Goal: Task Accomplishment & Management: Manage account settings

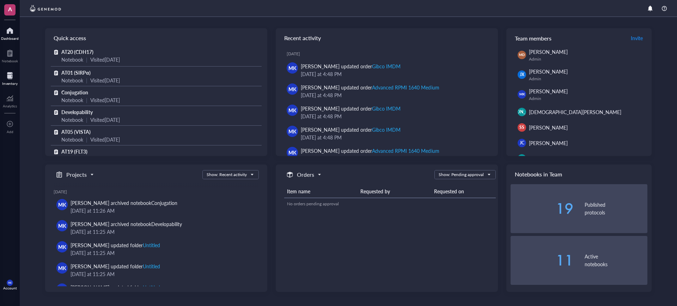
click at [12, 85] on div "Inventory" at bounding box center [10, 83] width 16 height 4
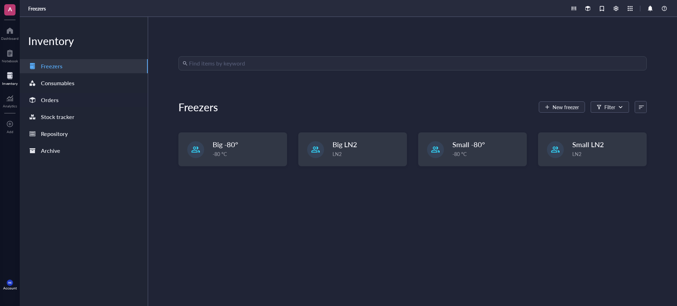
click at [49, 102] on div "Orders" at bounding box center [50, 100] width 18 height 10
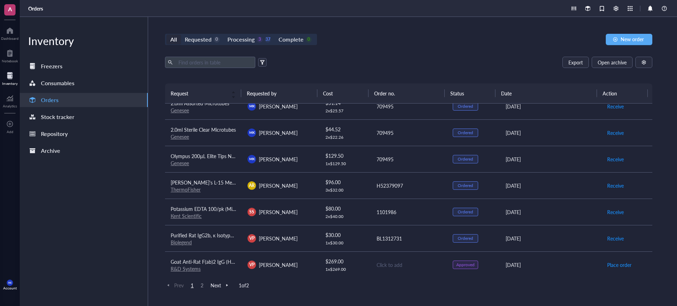
scroll to position [491, 0]
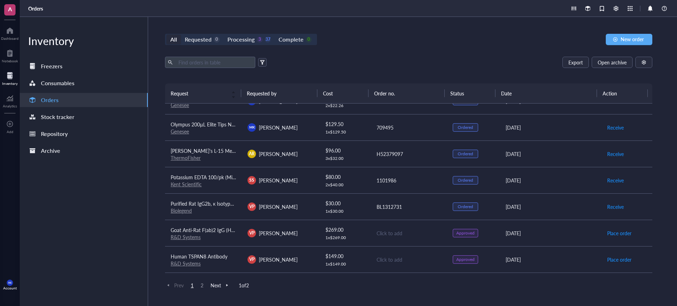
click at [202, 289] on div "Prev 1 2 Next 1 of 2" at bounding box center [408, 285] width 487 height 8
click at [202, 285] on span "2" at bounding box center [202, 285] width 8 height 6
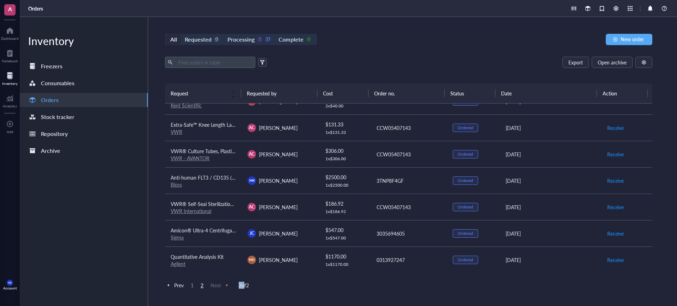
scroll to position [227, 0]
click at [399, 214] on td "CCW05407143" at bounding box center [408, 206] width 77 height 26
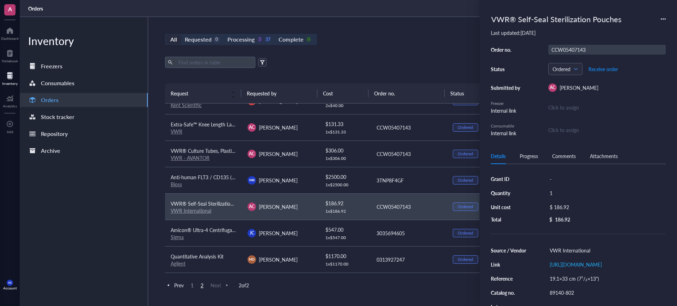
click at [573, 53] on div "CCW05407143" at bounding box center [606, 50] width 117 height 10
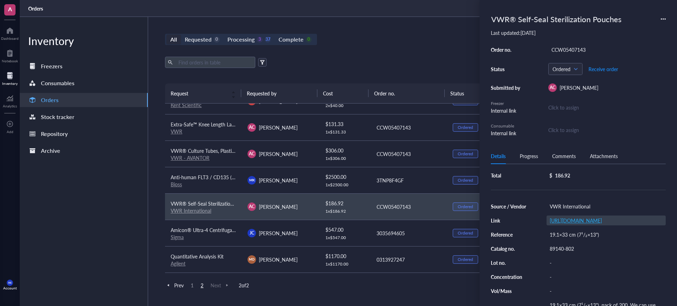
scroll to position [63, 0]
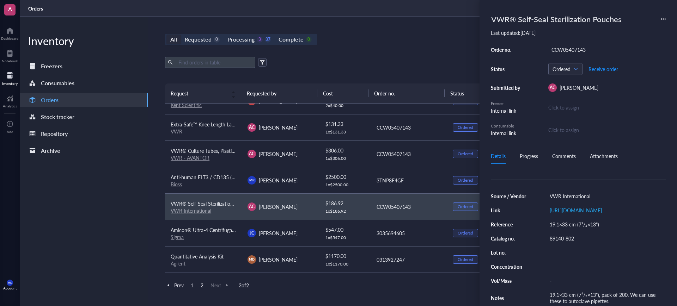
click at [560, 152] on div "Comments" at bounding box center [564, 156] width 24 height 8
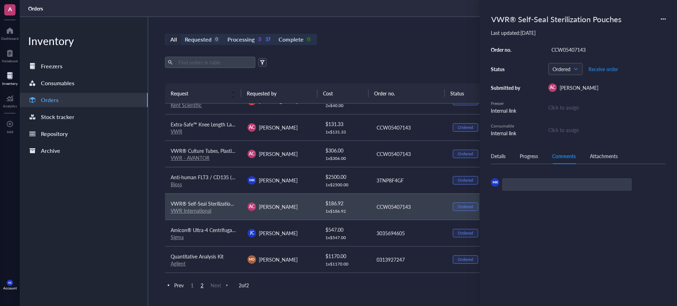
click at [537, 155] on div "Progress" at bounding box center [528, 156] width 18 height 8
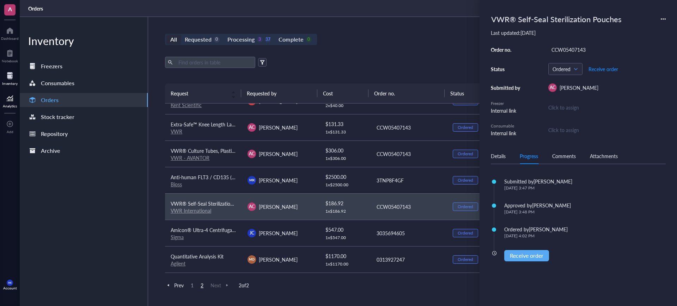
click at [7, 106] on div "Analytics" at bounding box center [10, 106] width 14 height 4
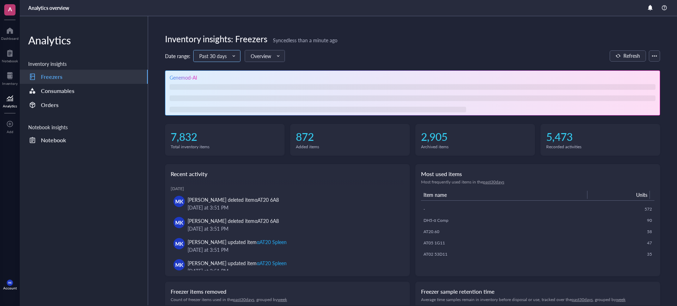
click at [224, 51] on input "search" at bounding box center [213, 56] width 29 height 11
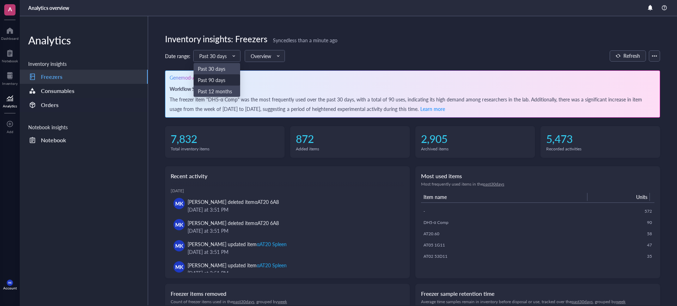
click at [68, 106] on div "Orders" at bounding box center [84, 105] width 128 height 14
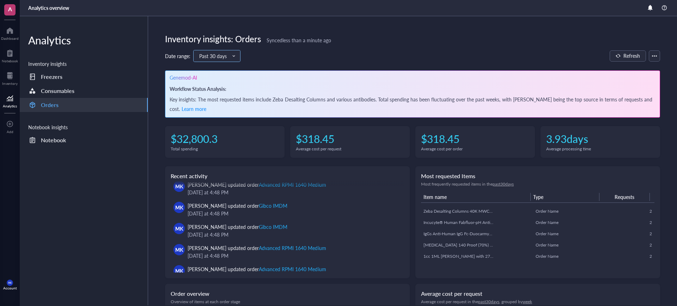
click at [200, 55] on span "Past 30 days" at bounding box center [216, 56] width 34 height 6
click at [219, 88] on div "Past 12 months" at bounding box center [217, 91] width 38 height 8
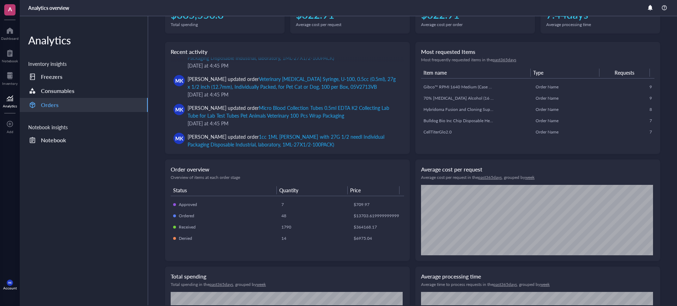
scroll to position [171, 0]
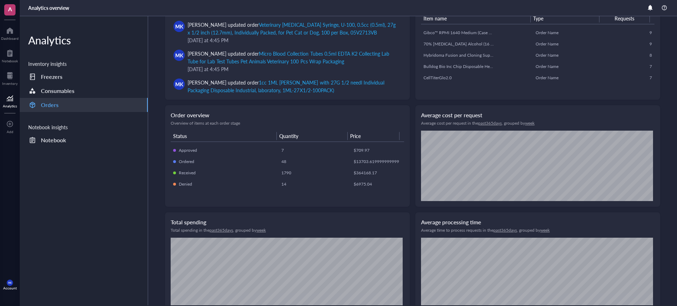
click at [534, 122] on u "week" at bounding box center [530, 123] width 10 height 6
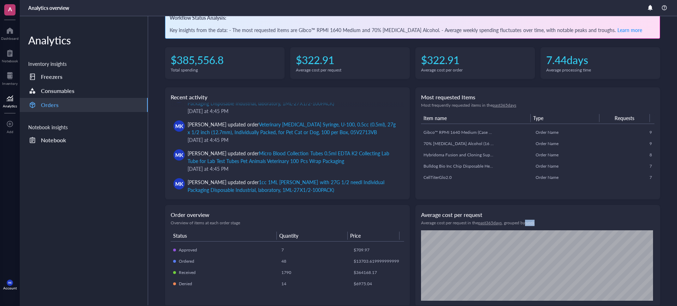
scroll to position [0, 0]
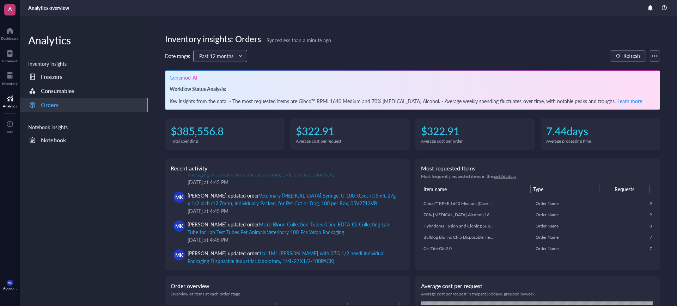
click at [211, 51] on input "search" at bounding box center [217, 56] width 36 height 11
click at [217, 77] on div "Past 90 days" at bounding box center [220, 80] width 44 height 8
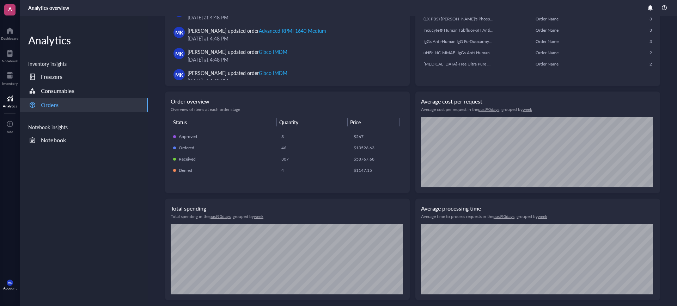
scroll to position [150, 0]
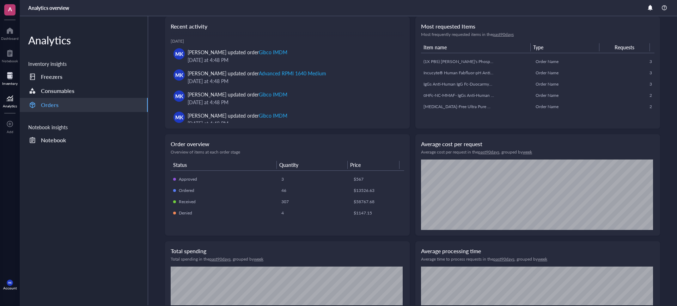
click at [8, 72] on div at bounding box center [10, 75] width 16 height 11
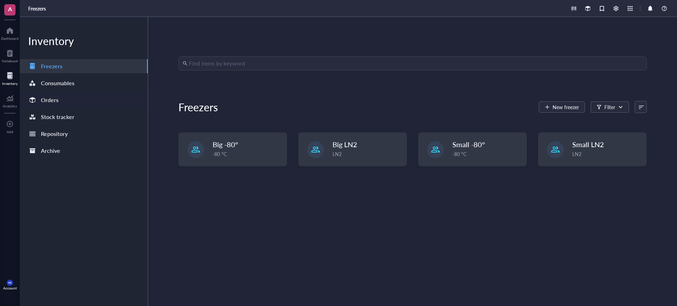
click at [82, 104] on div "Orders" at bounding box center [84, 100] width 128 height 14
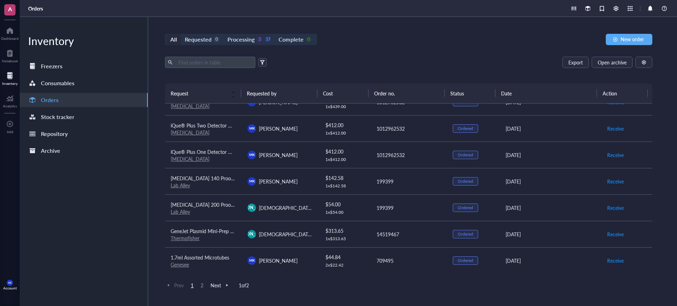
scroll to position [253, 0]
click at [607, 233] on span "Receive" at bounding box center [615, 234] width 17 height 8
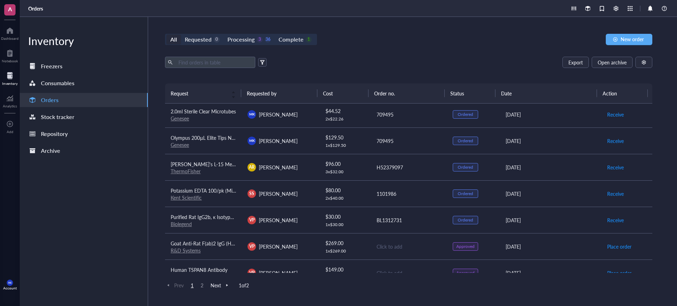
scroll to position [491, 0]
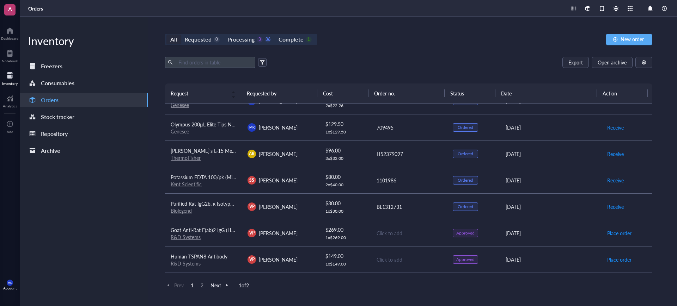
click at [202, 285] on span "2" at bounding box center [202, 285] width 8 height 6
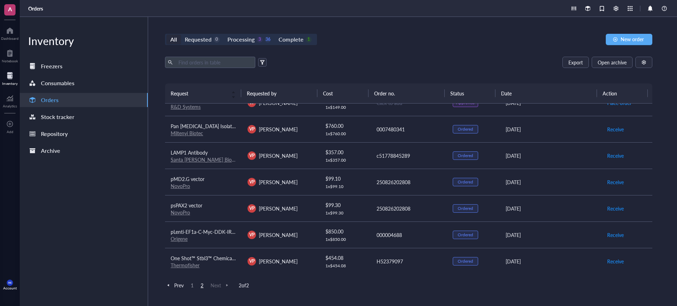
scroll to position [14, 0]
click at [607, 180] on span "Receive" at bounding box center [615, 182] width 17 height 8
click at [609, 206] on span "Receive" at bounding box center [615, 208] width 17 height 8
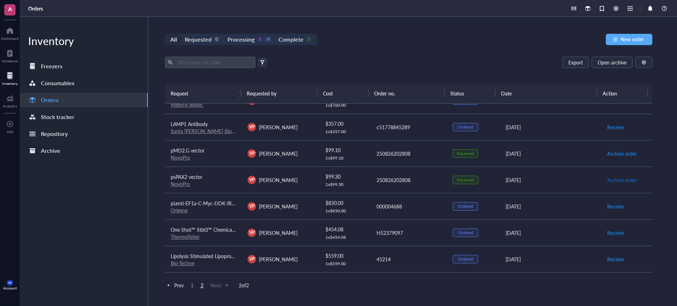
scroll to position [0, 0]
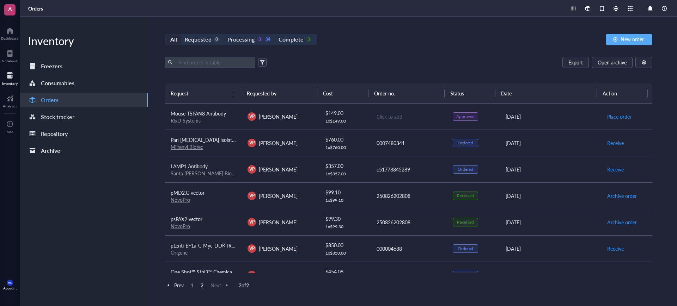
click at [194, 284] on span "1" at bounding box center [192, 285] width 8 height 6
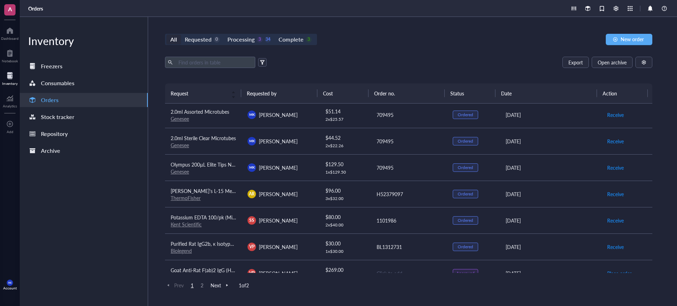
scroll to position [451, 0]
click at [8, 57] on div at bounding box center [10, 53] width 16 height 11
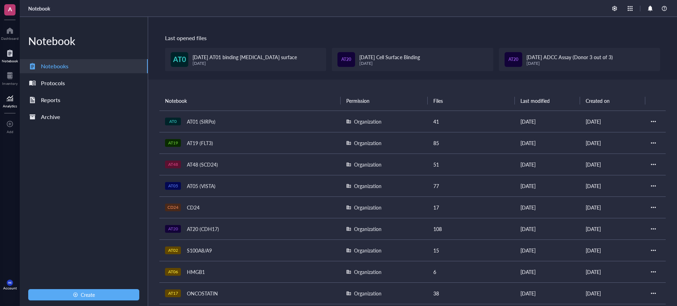
click at [14, 100] on div at bounding box center [10, 98] width 14 height 11
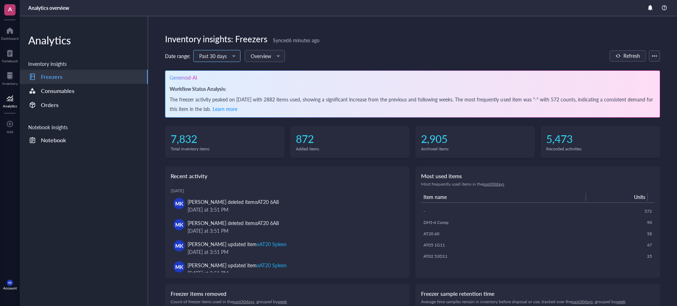
click at [213, 54] on span "Past 30 days" at bounding box center [216, 56] width 34 height 6
click at [219, 88] on div "Past 12 months" at bounding box center [217, 91] width 38 height 8
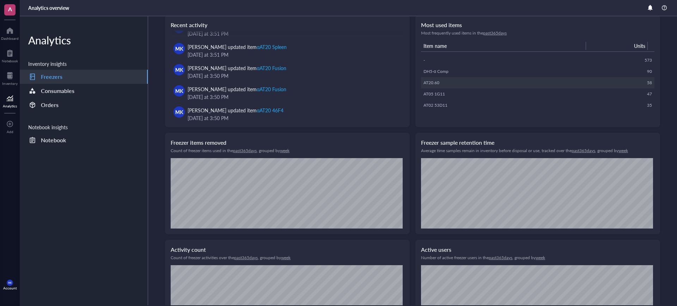
scroll to position [152, 0]
click at [252, 151] on u "past 365 days" at bounding box center [245, 150] width 24 height 6
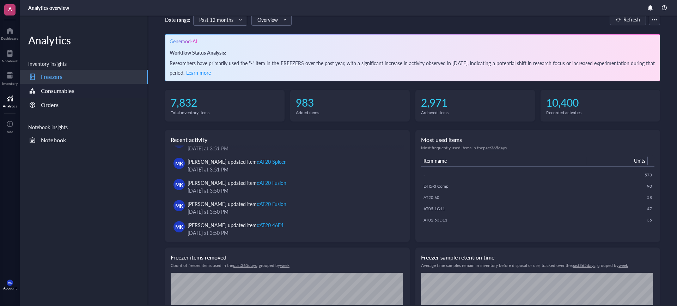
scroll to position [33, 0]
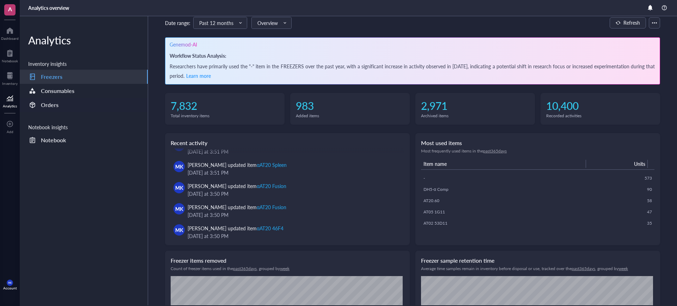
click at [57, 103] on div "Orders" at bounding box center [50, 105] width 18 height 10
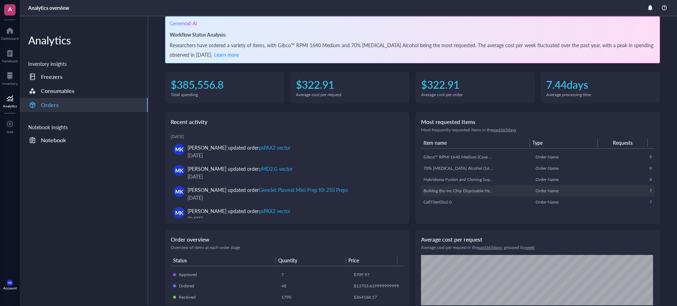
scroll to position [55, 0]
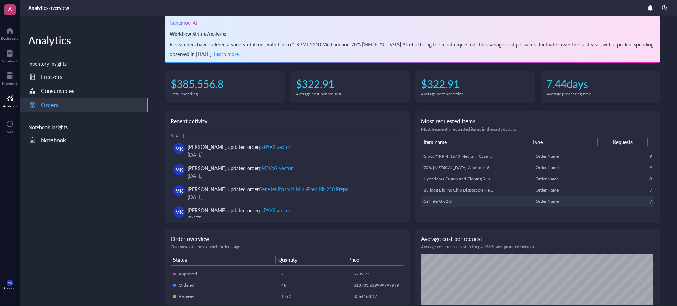
click at [441, 200] on div "CellTiterGlo2.0" at bounding box center [458, 201] width 70 height 6
click at [450, 212] on div "Most requested Items Most frequently requested items in the past 365 days Item …" at bounding box center [537, 167] width 245 height 112
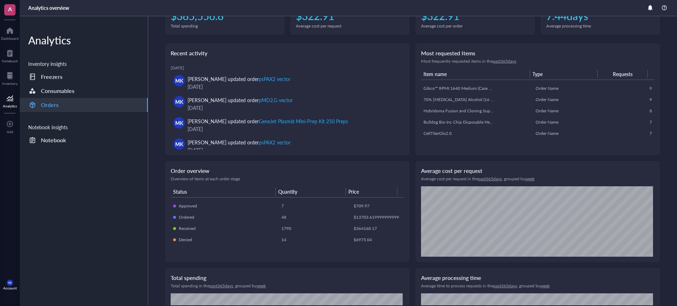
scroll to position [196, 0]
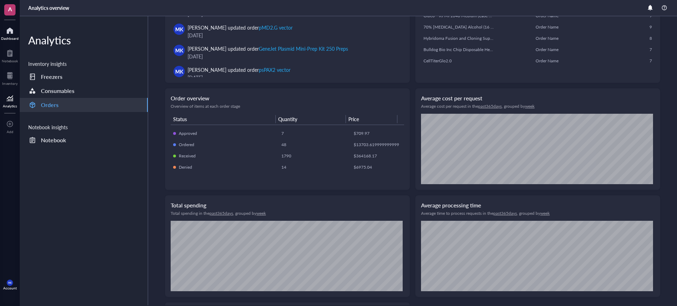
click at [11, 37] on div "Dashboard" at bounding box center [10, 38] width 18 height 4
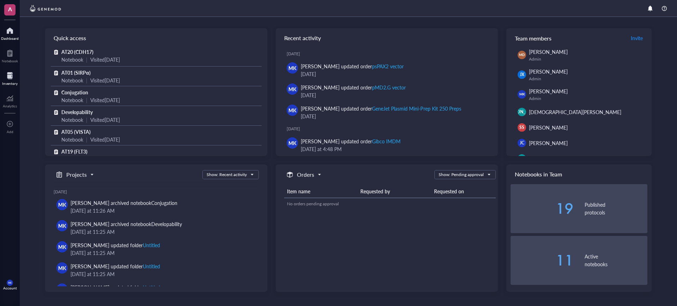
click at [7, 69] on div "Inventory" at bounding box center [10, 78] width 20 height 20
click at [15, 81] on div "Inventory" at bounding box center [10, 83] width 16 height 4
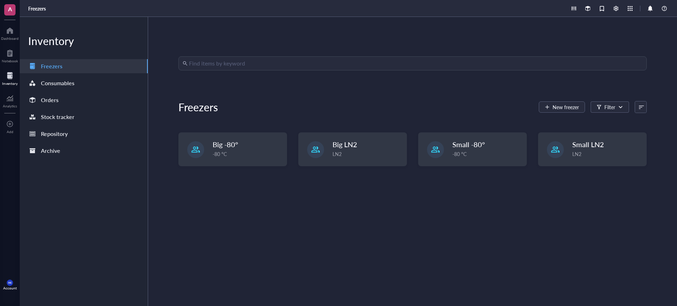
click at [40, 91] on div "Inventory Freezers Consumables Orders Stock tracker Repository Archive" at bounding box center [84, 161] width 128 height 289
click at [46, 96] on div "Orders" at bounding box center [50, 100] width 18 height 10
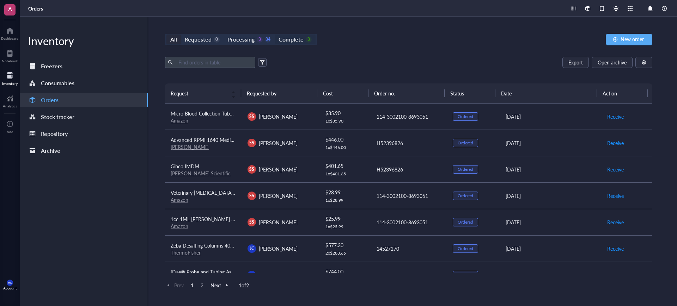
click at [306, 37] on div "3" at bounding box center [309, 40] width 6 height 6
click at [275, 35] on input "Complete 3" at bounding box center [275, 35] width 0 height 0
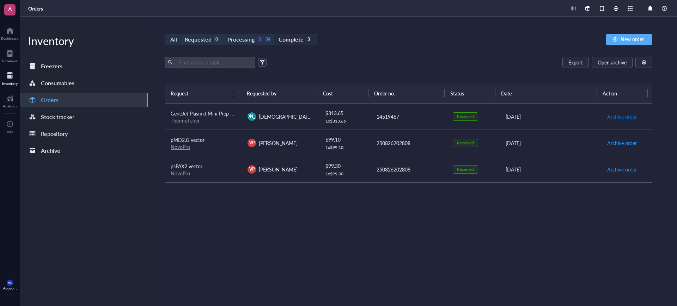
click at [612, 113] on span "Archive order" at bounding box center [622, 117] width 30 height 8
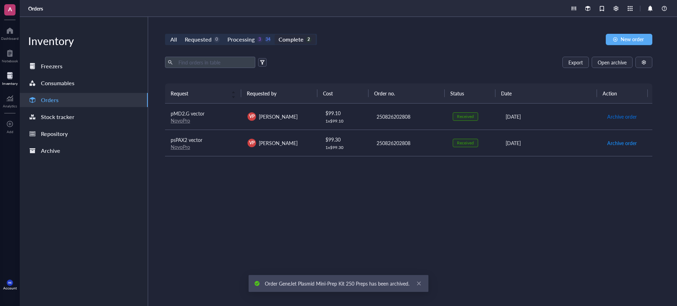
click at [612, 113] on span "Archive order" at bounding box center [622, 117] width 30 height 8
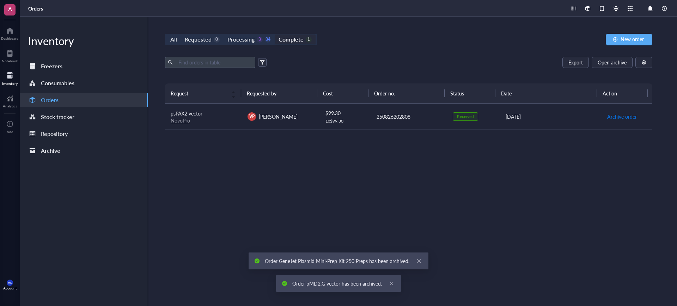
click at [612, 113] on span "Archive order" at bounding box center [622, 117] width 30 height 8
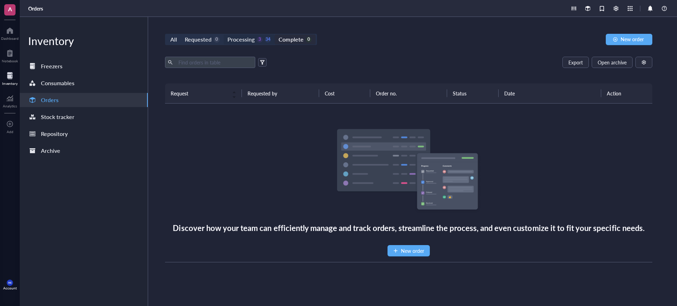
click at [250, 42] on div "Processing" at bounding box center [240, 40] width 27 height 10
click at [223, 35] on input "Processing 3 34" at bounding box center [223, 35] width 0 height 0
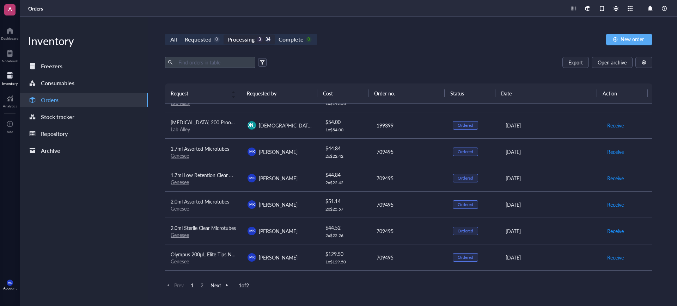
scroll to position [491, 0]
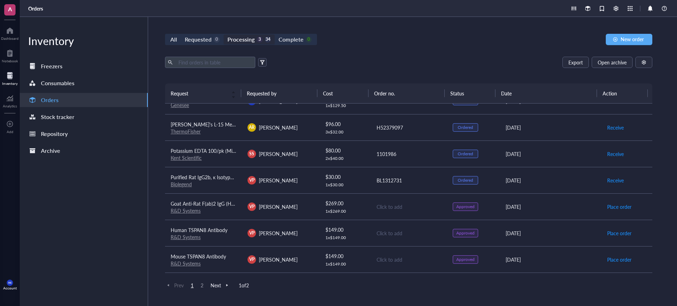
click at [301, 131] on div "AR [PERSON_NAME]" at bounding box center [280, 127] width 66 height 8
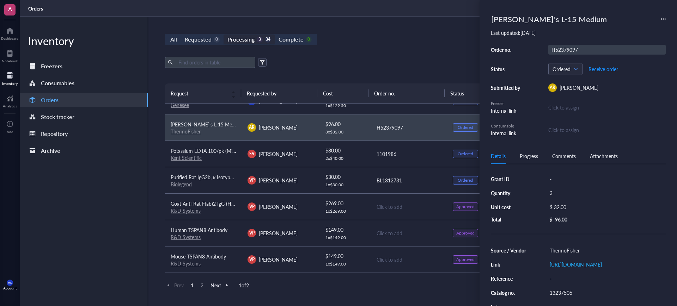
click at [561, 49] on div "H52379097" at bounding box center [606, 50] width 117 height 10
click at [561, 49] on input "H52379097" at bounding box center [563, 49] width 31 height 9
click at [415, 44] on div "All Requested 0 Processing 3 34 Complete 0 New order" at bounding box center [408, 39] width 487 height 11
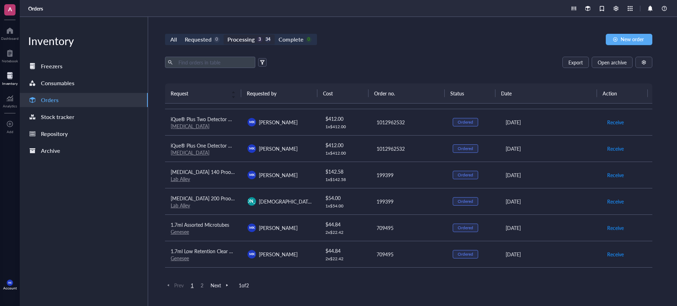
scroll to position [491, 0]
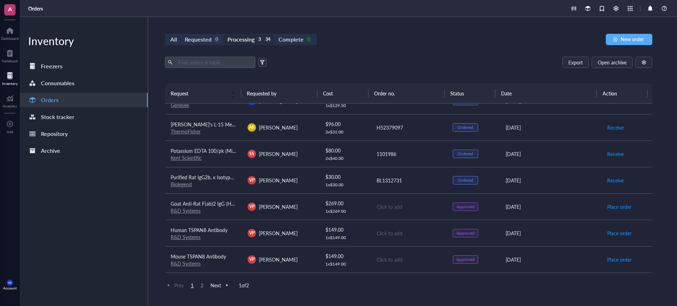
click at [203, 285] on span "2" at bounding box center [202, 285] width 8 height 6
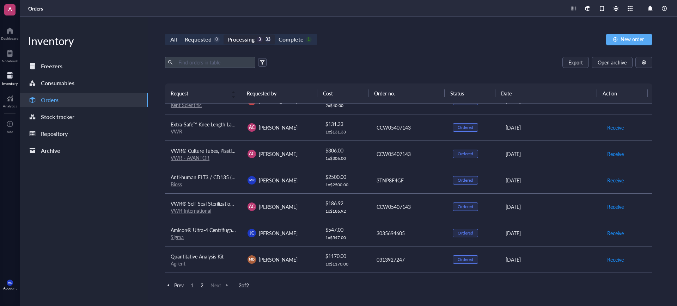
scroll to position [0, 0]
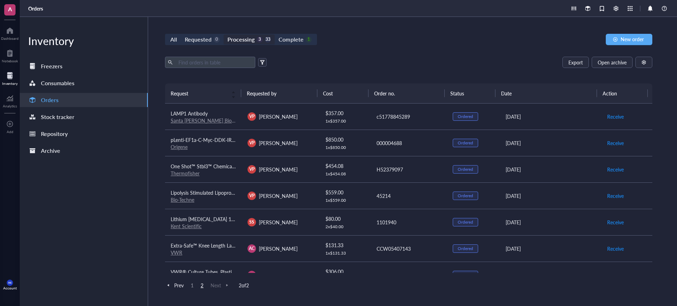
click at [190, 282] on span "1" at bounding box center [192, 285] width 8 height 6
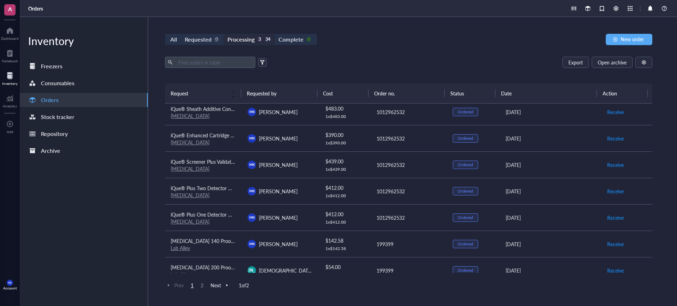
scroll to position [188, 0]
click at [351, 65] on div "Export Open archive" at bounding box center [408, 62] width 487 height 11
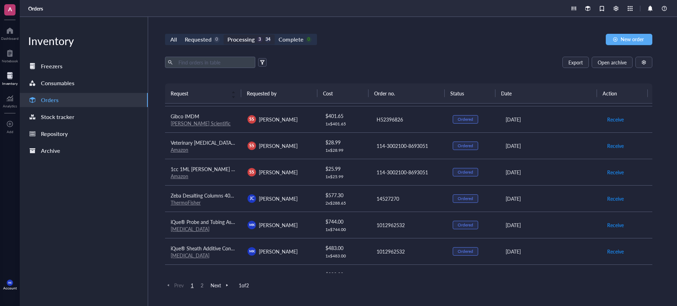
scroll to position [49, 0]
click at [399, 66] on div "Export Open archive" at bounding box center [408, 62] width 487 height 11
